Goal: Use online tool/utility: Utilize a website feature to perform a specific function

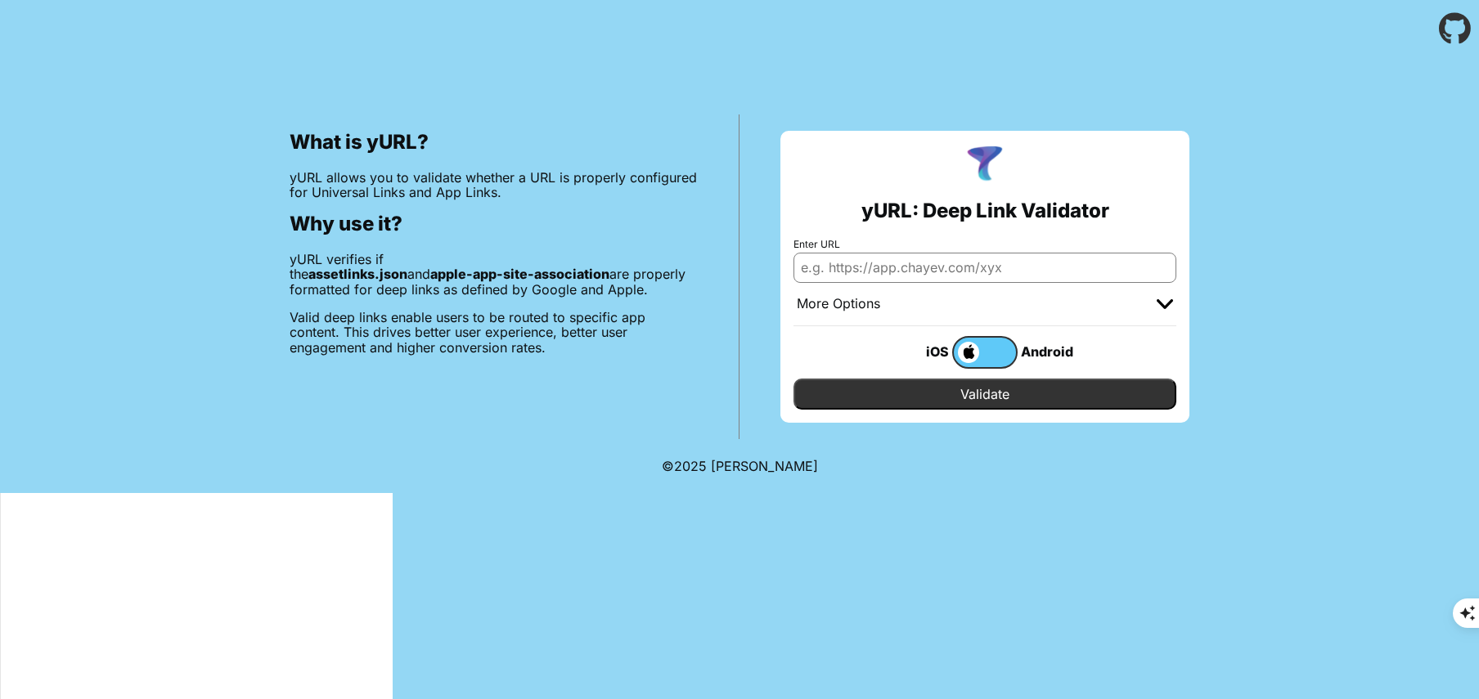
click at [839, 266] on input "Enter URL" at bounding box center [984, 267] width 383 height 29
paste input "https://app-site-association.cdn-apple.com/a/v1/authenticator-app.techgears.us"
drag, startPoint x: 941, startPoint y: 267, endPoint x: 1183, endPoint y: 267, distance: 242.1
click at [1183, 267] on div "yURL: Deep Link Validator Enter URL https://app-site-association.cdn-apple.com/…" at bounding box center [984, 277] width 409 height 292
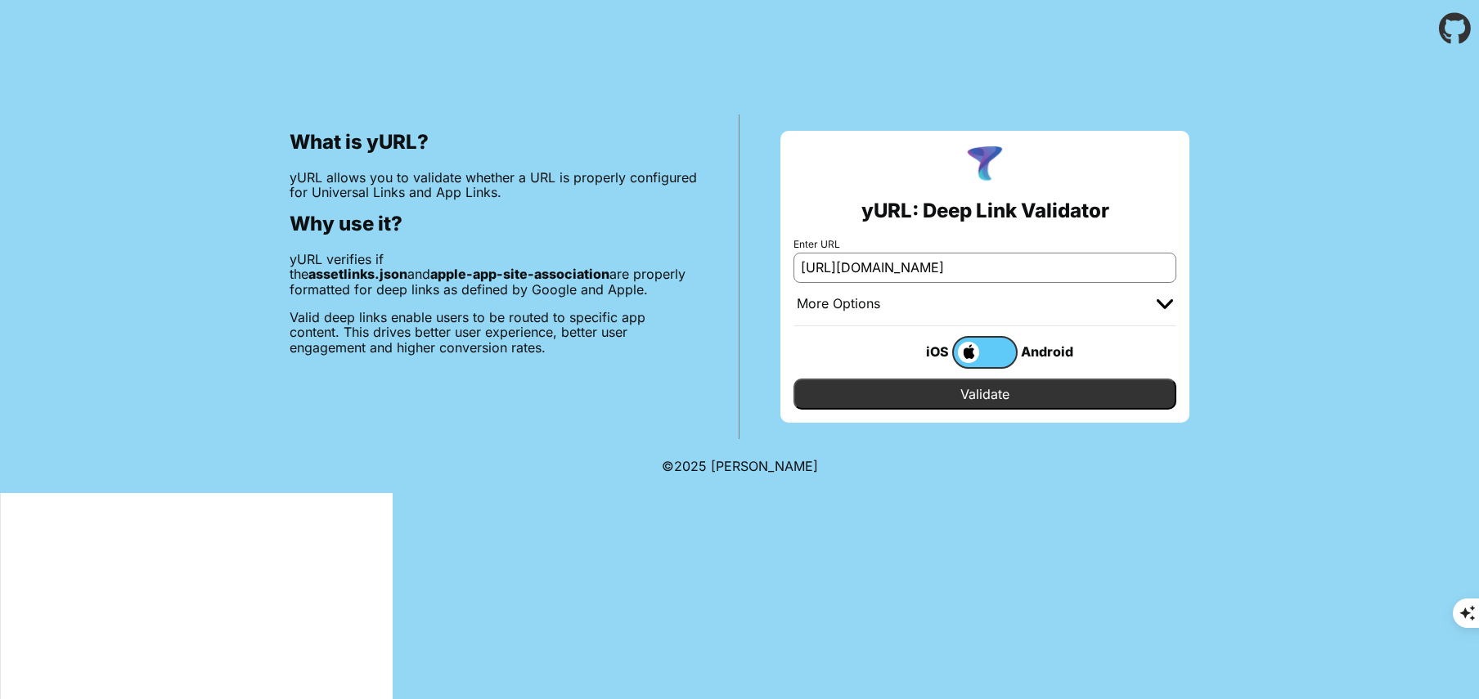
scroll to position [0, 0]
click at [972, 389] on input "Validate" at bounding box center [984, 394] width 383 height 31
click at [986, 268] on input "[URL][DOMAIN_NAME]" at bounding box center [984, 267] width 383 height 29
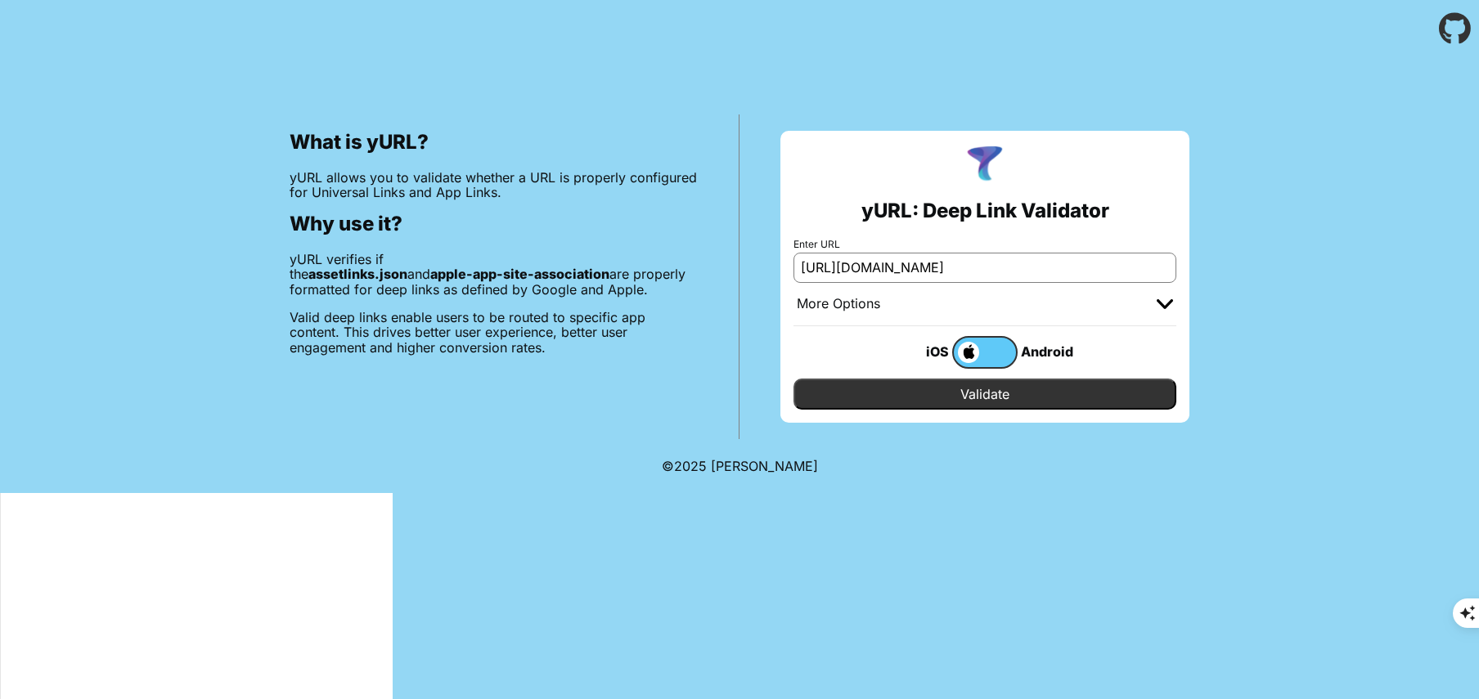
paste input "/a/v1/authenticator-app.techgears.us"
type input "https://app-site-association.cdn-apple.com/a/v1/authenticator-app.techgears.us"
click at [990, 389] on input "Validate" at bounding box center [984, 394] width 383 height 31
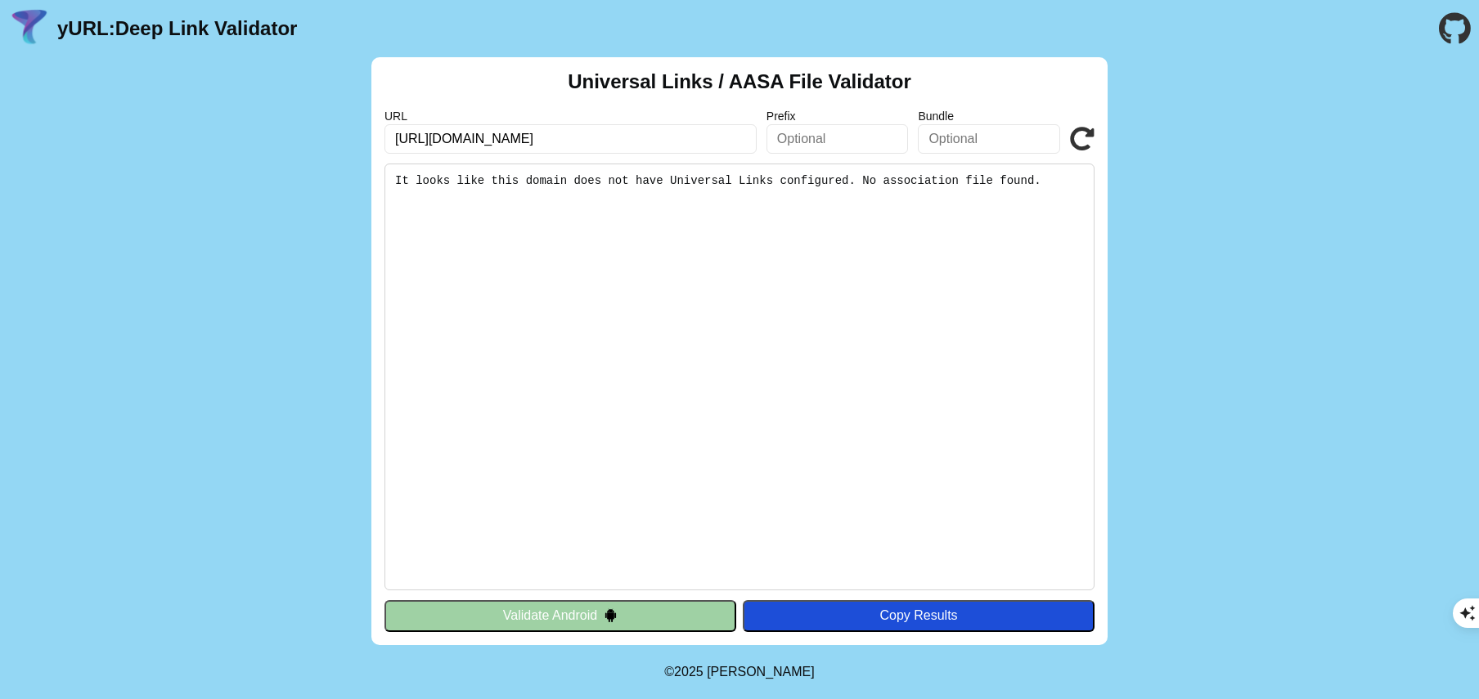
click at [1353, 81] on div "Universal Links / AASA File Validator URL [URL][DOMAIN_NAME] Prefix Bundle Vali…" at bounding box center [739, 351] width 1479 height 588
